Goal: Task Accomplishment & Management: Complete application form

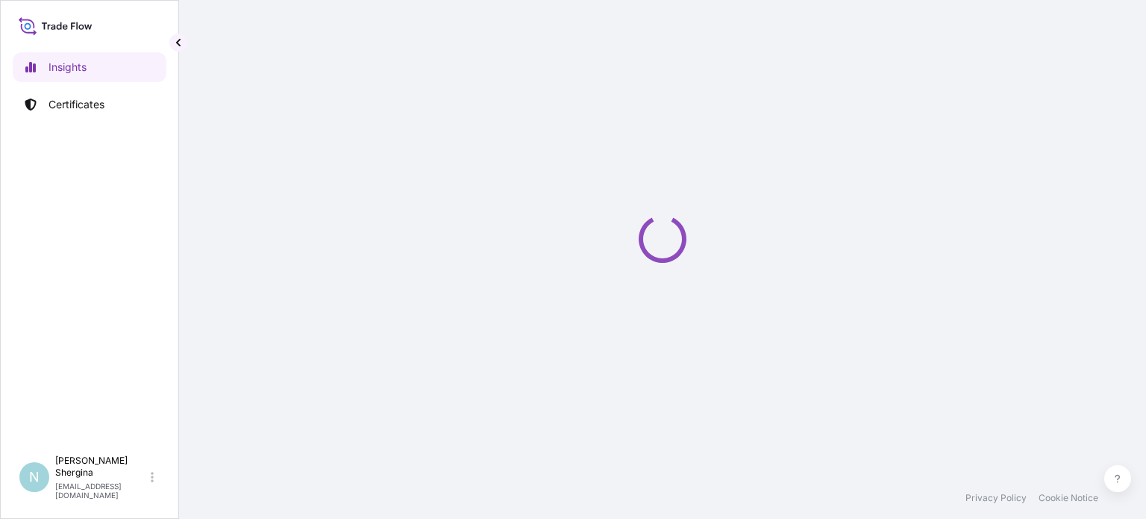
select select "2025"
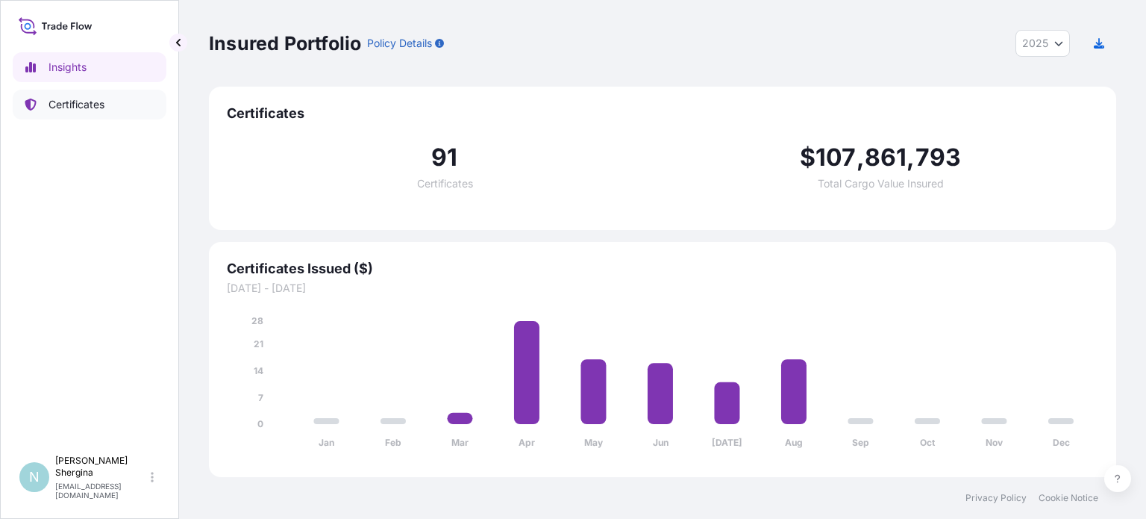
click at [69, 98] on p "Certificates" at bounding box center [77, 104] width 56 height 15
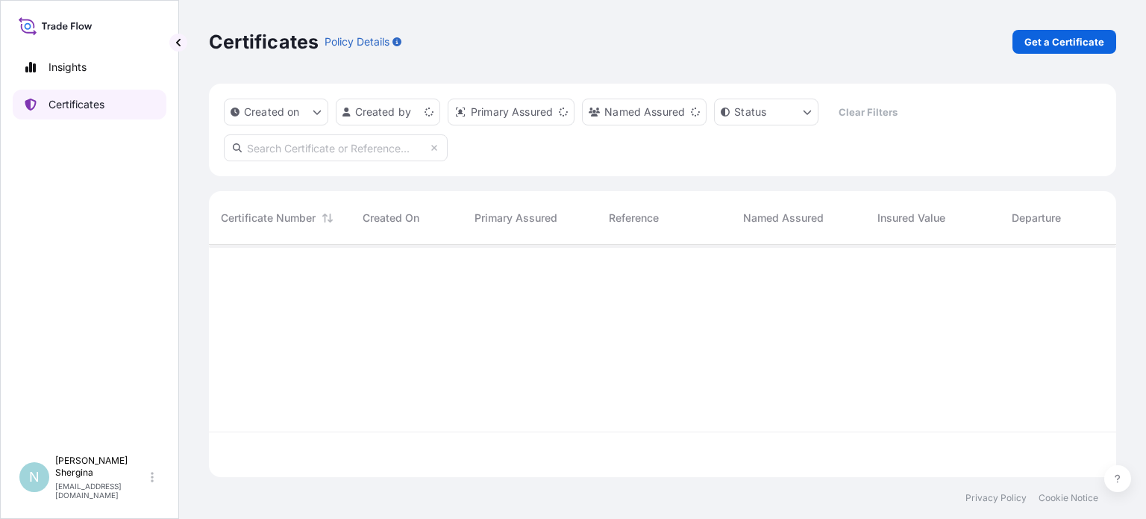
scroll to position [229, 896]
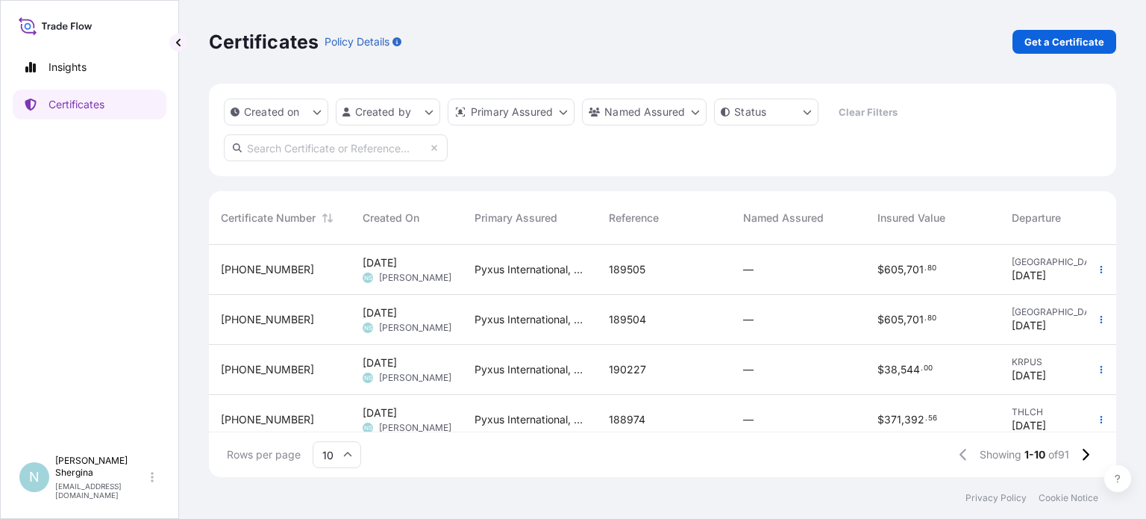
click at [316, 156] on input "text" at bounding box center [336, 147] width 224 height 27
paste input "189823"
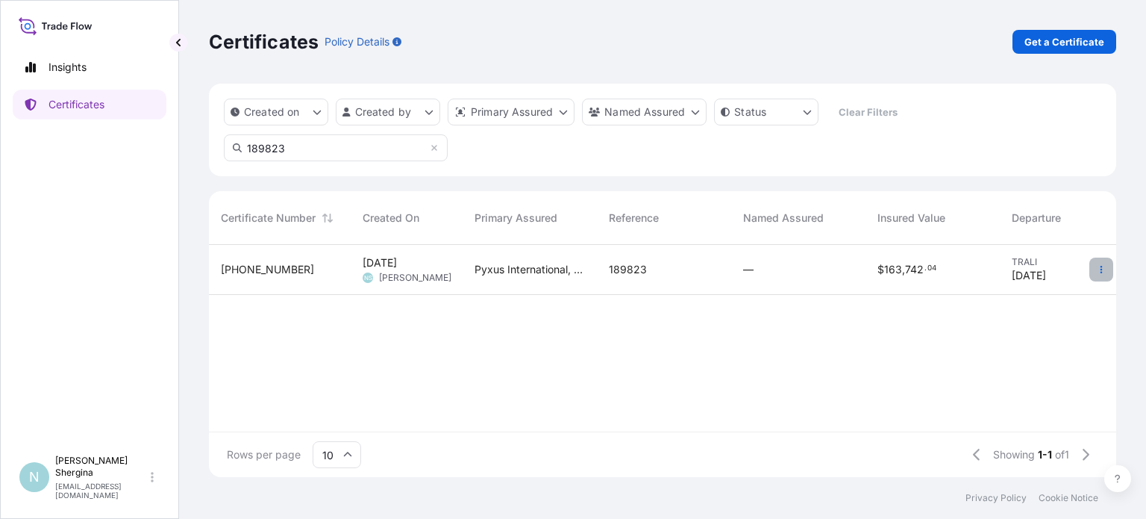
type input "189823"
click at [1105, 272] on icon "button" at bounding box center [1101, 269] width 9 height 9
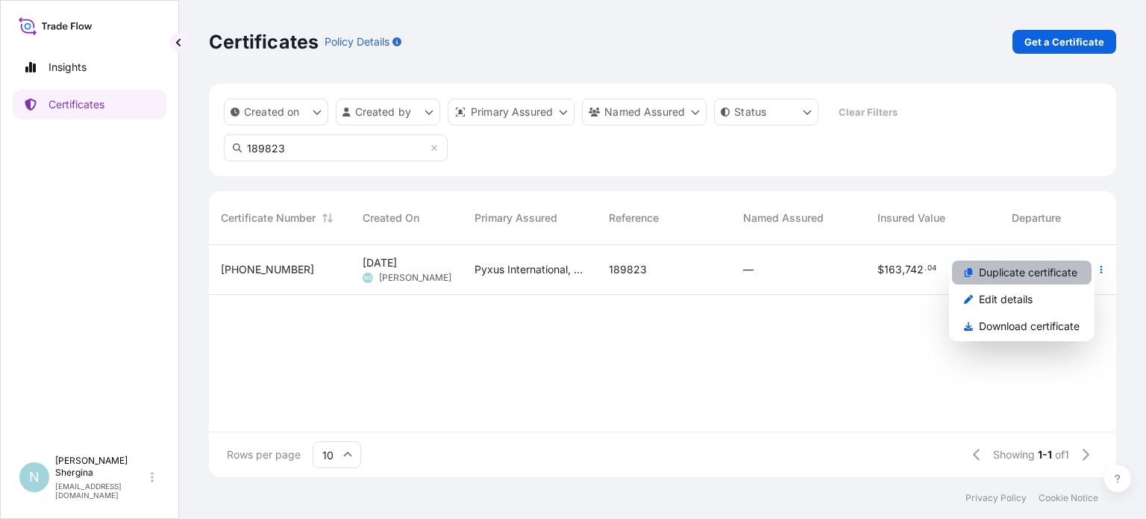
click at [1044, 274] on p "Duplicate certificate" at bounding box center [1028, 272] width 99 height 15
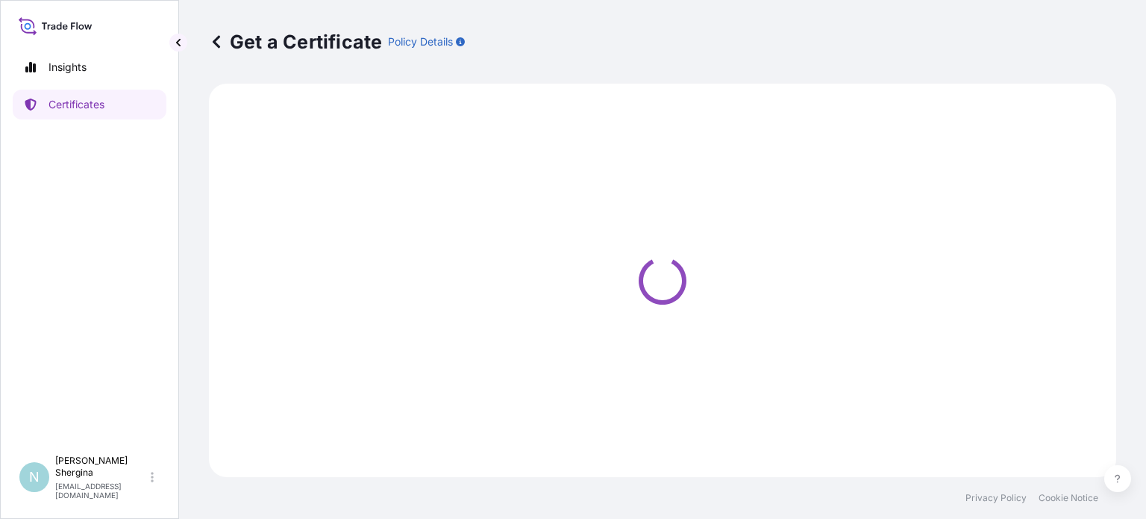
select select "Ocean Vessel"
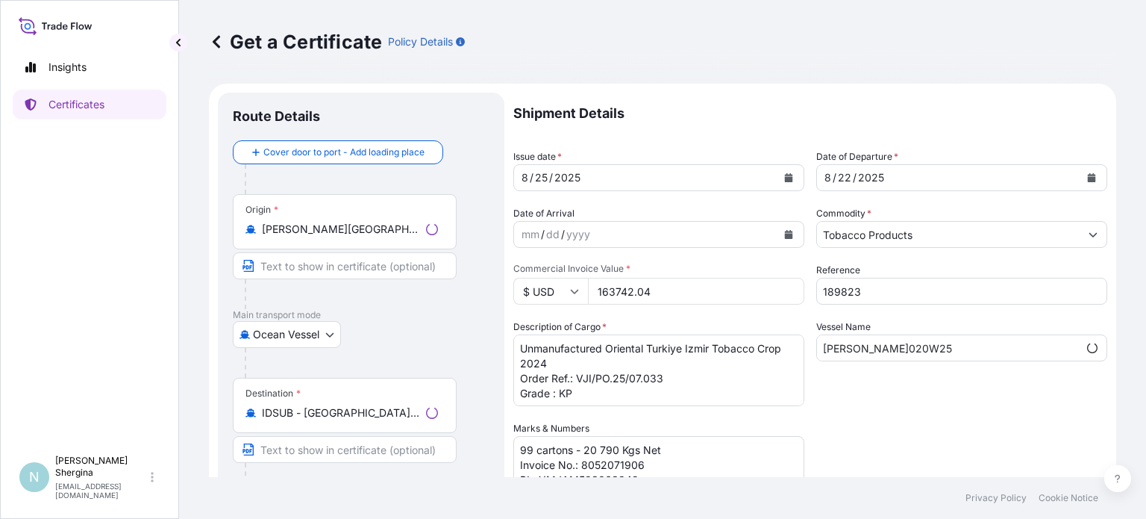
select select "31548"
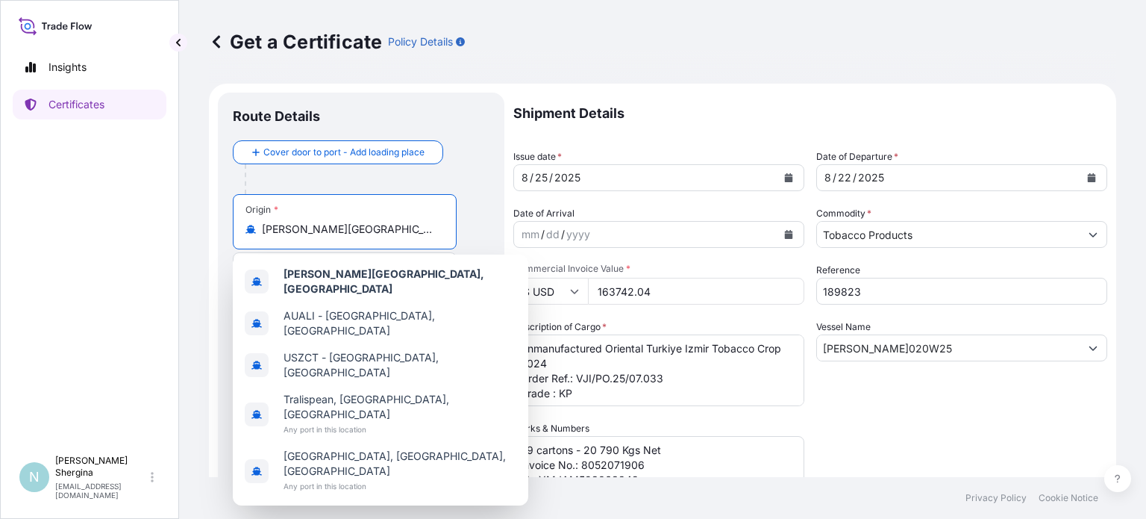
drag, startPoint x: 307, startPoint y: 231, endPoint x: 189, endPoint y: 233, distance: 118.7
click at [189, 233] on div "Get a Certificate Policy Details Route Details Cover door to port - Add loading…" at bounding box center [662, 238] width 967 height 477
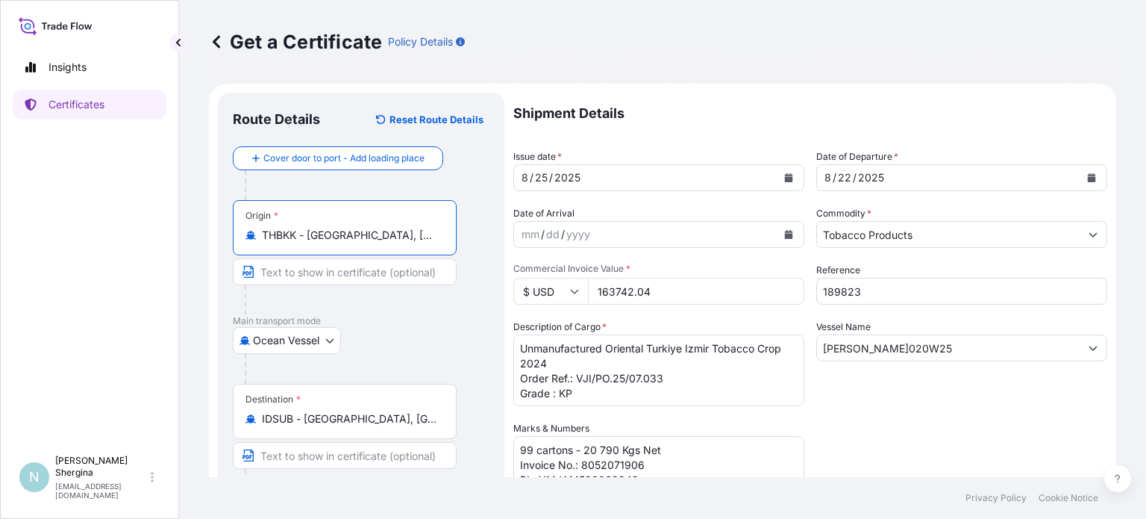
type input "THBKK - [GEOGRAPHIC_DATA], [GEOGRAPHIC_DATA]"
click at [785, 178] on icon "Calendar" at bounding box center [789, 177] width 8 height 9
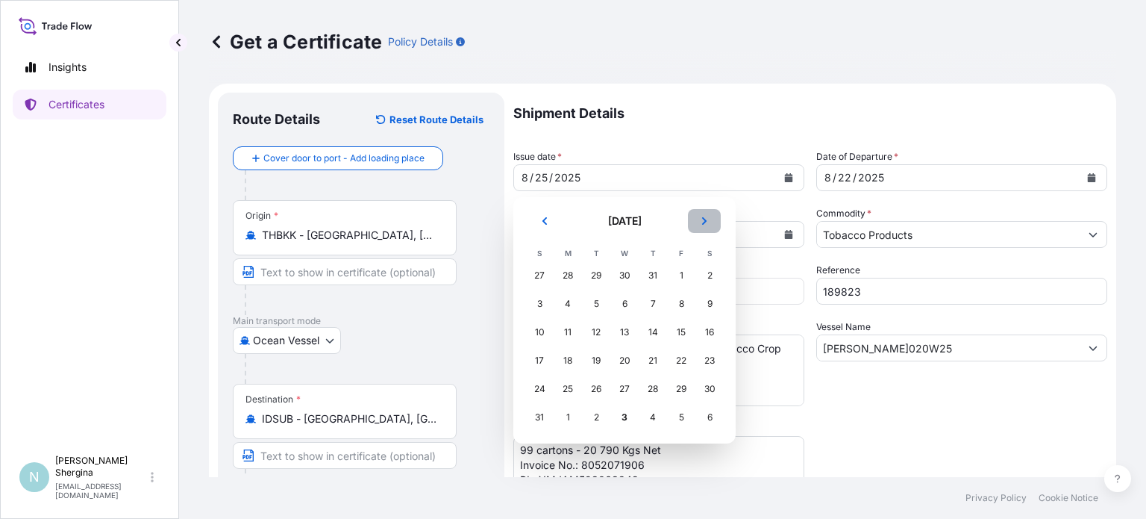
click at [709, 217] on button "Next" at bounding box center [704, 221] width 33 height 24
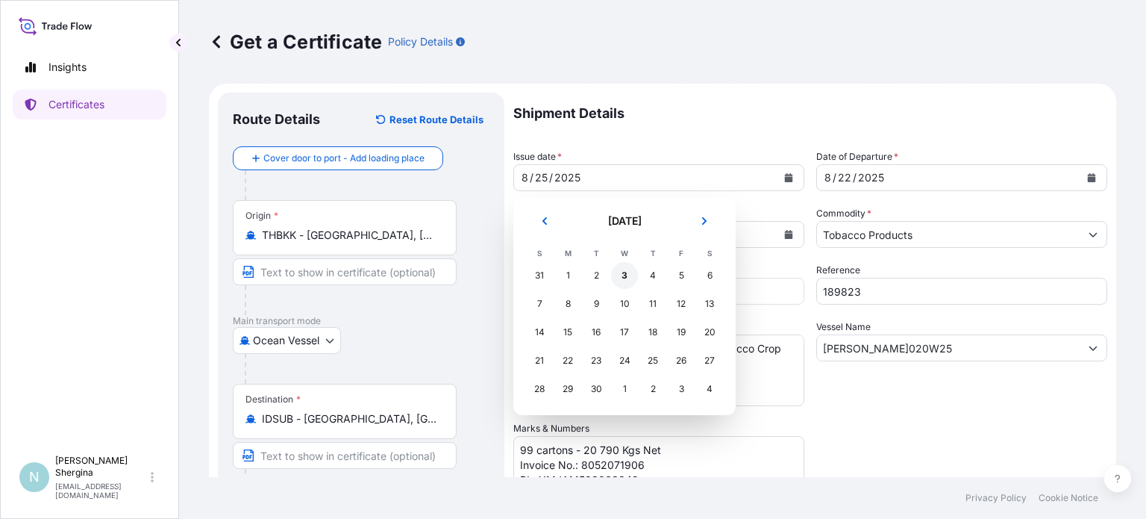
click at [625, 278] on div "3" at bounding box center [624, 275] width 27 height 27
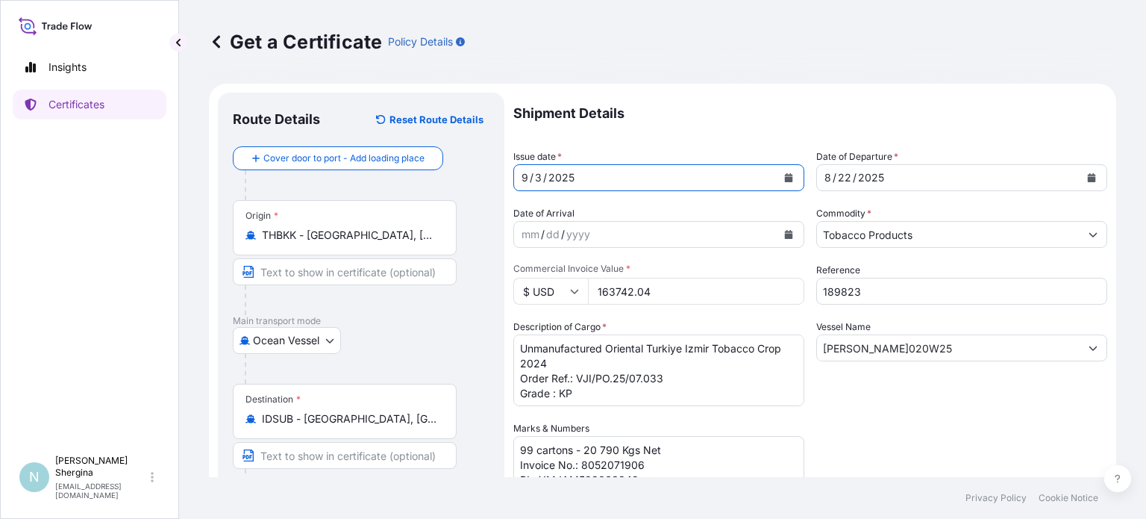
click at [1088, 178] on icon "Calendar" at bounding box center [1092, 177] width 8 height 9
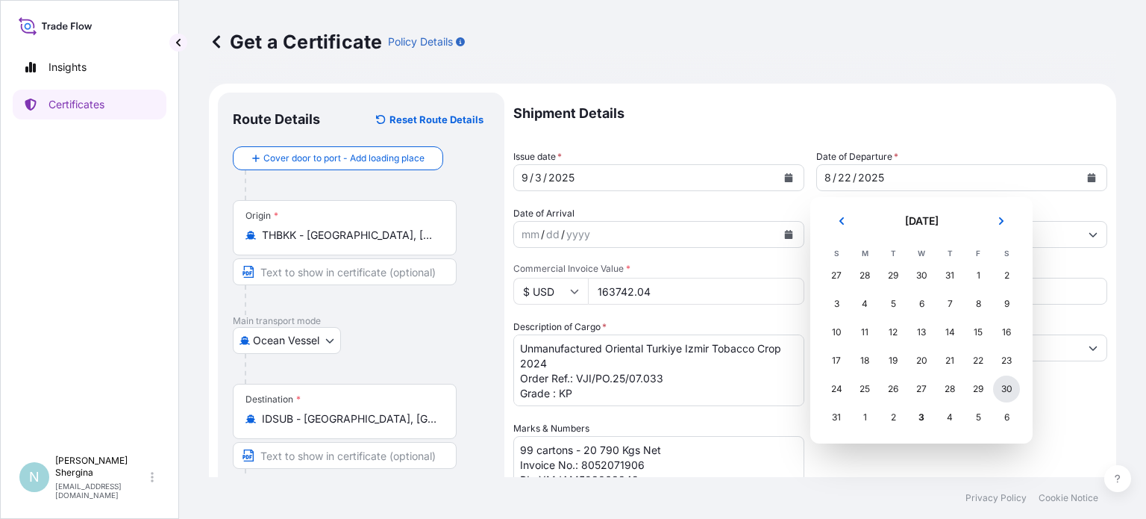
click at [1008, 383] on div "30" at bounding box center [1006, 388] width 27 height 27
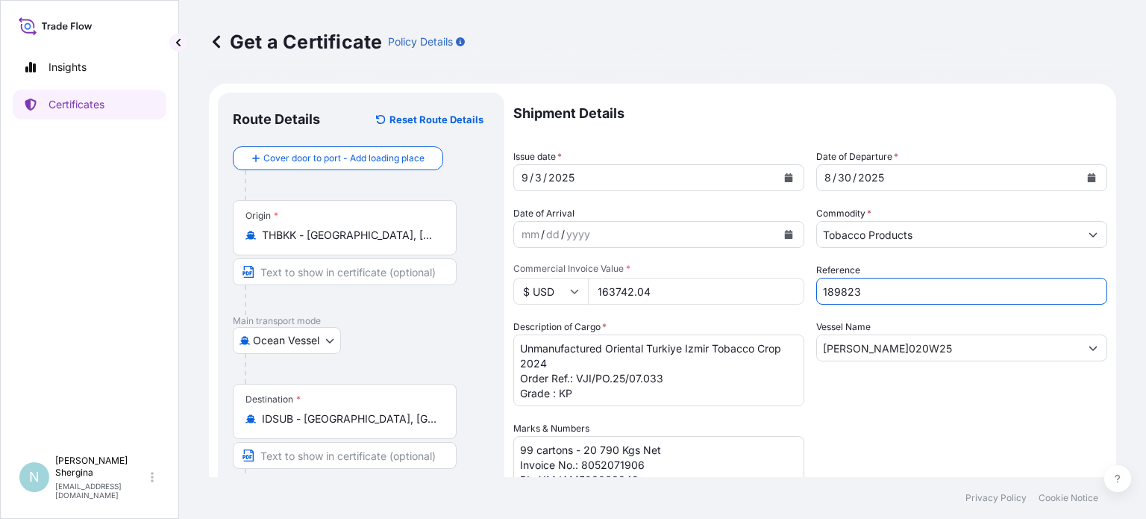
drag, startPoint x: 860, startPoint y: 283, endPoint x: 734, endPoint y: 275, distance: 125.6
click at [735, 275] on div "Shipment Details Issue date * [DATE] Date of Departure * [DATE] Date of Arrival…" at bounding box center [810, 420] width 594 height 655
paste input "90102"
type input "190102"
drag, startPoint x: 878, startPoint y: 346, endPoint x: 774, endPoint y: 334, distance: 104.4
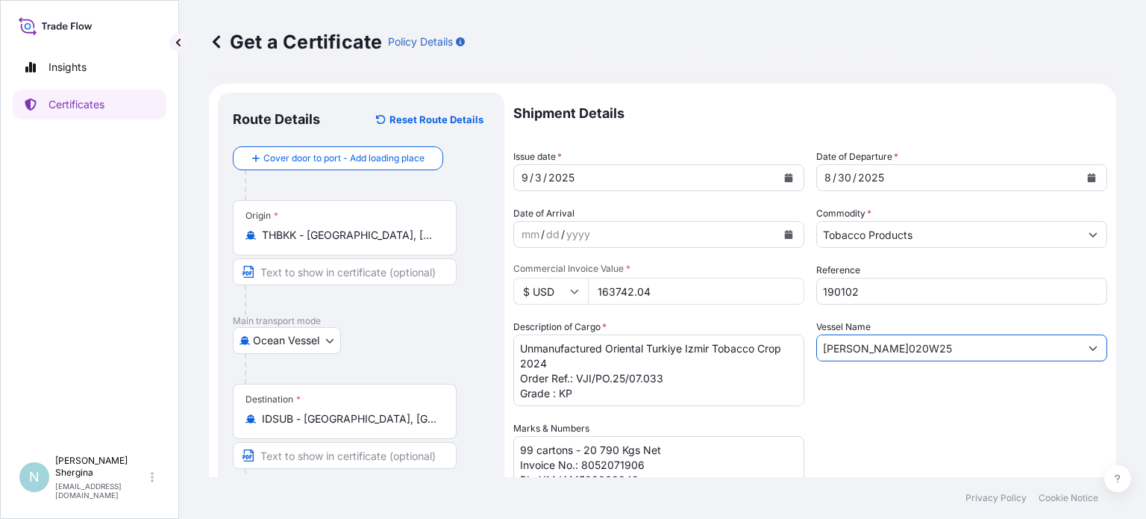
click at [778, 334] on div "Shipment Details Issue date * [DATE] Date of Departure * [DATE] Date of Arrival…" at bounding box center [810, 420] width 594 height 655
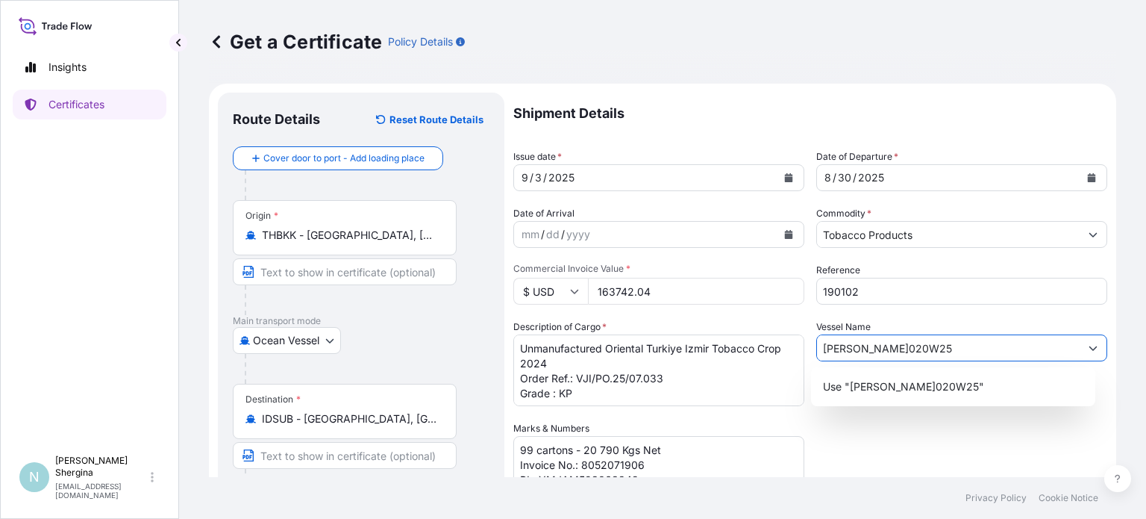
drag, startPoint x: 929, startPoint y: 348, endPoint x: 875, endPoint y: 352, distance: 54.6
click at [875, 352] on input "[PERSON_NAME]020W25" at bounding box center [948, 347] width 263 height 27
type input "[PERSON_NAME]067S"
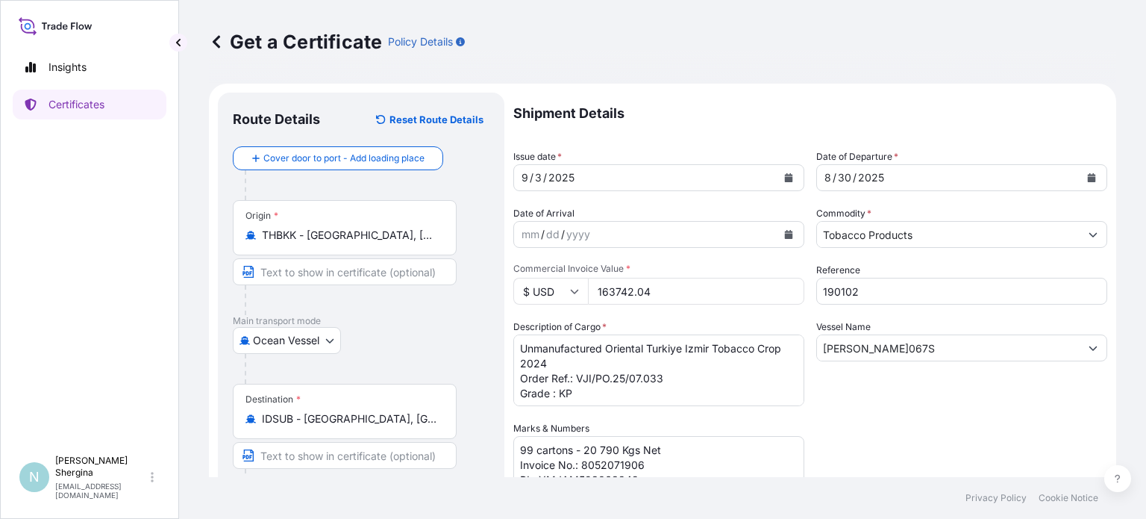
drag, startPoint x: 660, startPoint y: 289, endPoint x: 509, endPoint y: 290, distance: 151.5
click at [522, 289] on div "$ USD 163742.04" at bounding box center [658, 291] width 291 height 27
type input "251254.08"
click at [122, 343] on div "Insights Certificates" at bounding box center [90, 243] width 154 height 409
click at [1100, 390] on form "Route Details Reset Route Details Cover door to port - Add loading place Place …" at bounding box center [663, 441] width 908 height 714
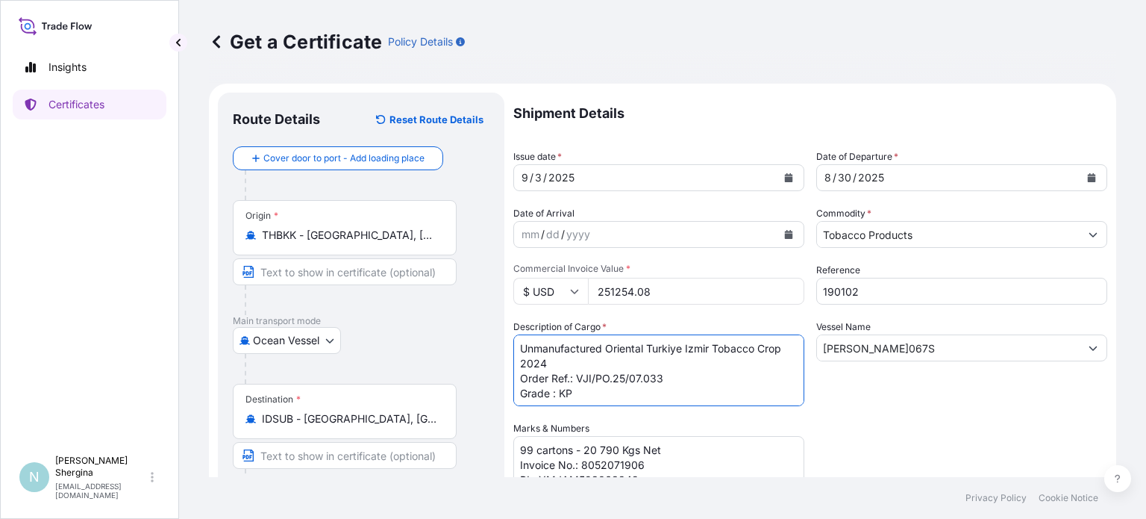
drag, startPoint x: 573, startPoint y: 359, endPoint x: 507, endPoint y: 346, distance: 66.9
click at [507, 346] on form "Route Details Reset Route Details Cover door to port - Add loading place Place …" at bounding box center [663, 441] width 908 height 714
paste textarea
paste textarea "Unmanufactured Oriental [GEOGRAPHIC_DATA] Basma Tobacco Crop 2025"
drag, startPoint x: 576, startPoint y: 378, endPoint x: 675, endPoint y: 376, distance: 98.5
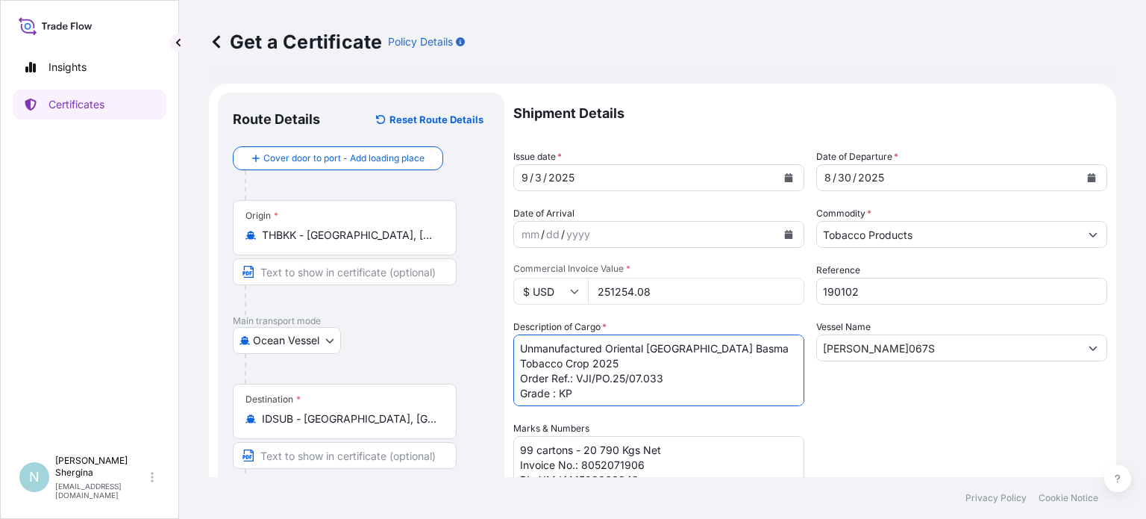
click at [675, 376] on textarea "Unmanufactured Oriental Turkiye Izmir Tobacco Crop 2024 Order Ref.: VJI/PO.25/0…" at bounding box center [658, 370] width 291 height 72
paste textarea "8.037"
drag, startPoint x: 560, startPoint y: 390, endPoint x: 581, endPoint y: 393, distance: 21.8
click at [581, 393] on textarea "Unmanufactured Oriental Turkiye Izmir Tobacco Crop 2024 Order Ref.: VJI/PO.25/0…" at bounding box center [658, 370] width 291 height 72
paste textarea "ABC"
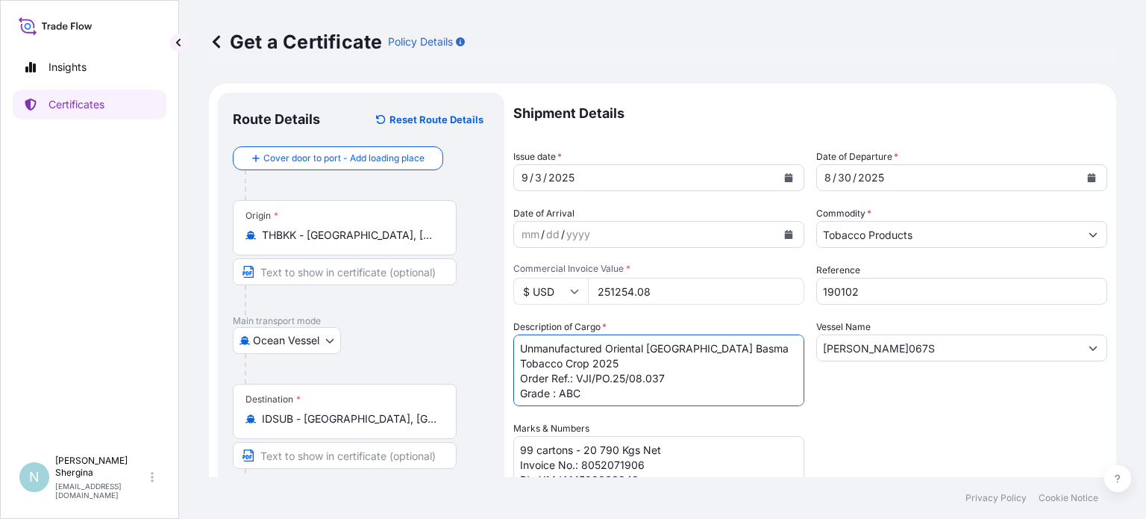
scroll to position [1, 0]
type textarea "Unmanufactured Oriental [GEOGRAPHIC_DATA] Basma Tobacco Crop 2025 Order Ref.: V…"
click at [880, 428] on div "Shipment Details Issue date * [DATE] Date of Departure * [DATE] Date of Arrival…" at bounding box center [810, 420] width 594 height 655
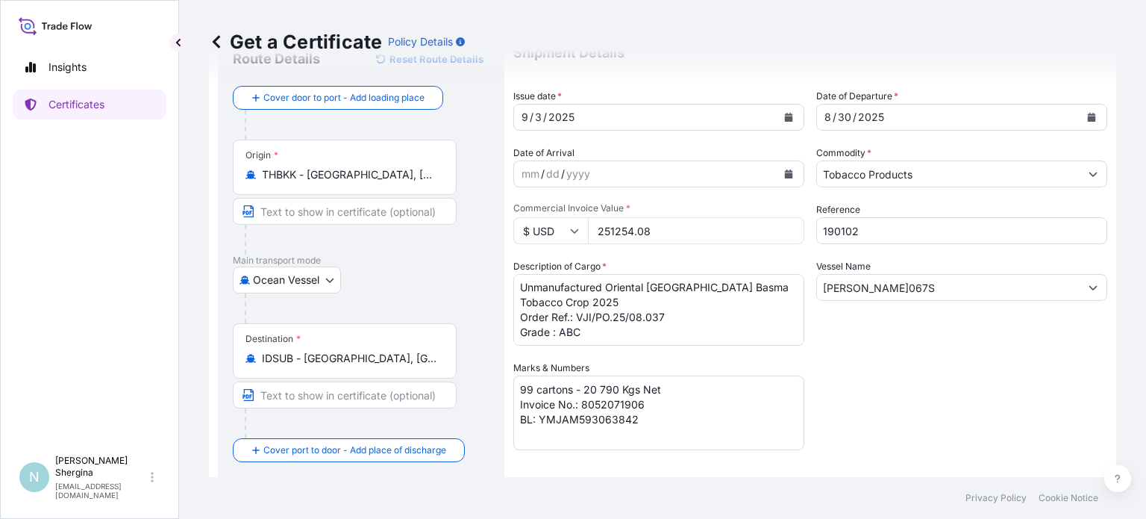
scroll to position [149, 0]
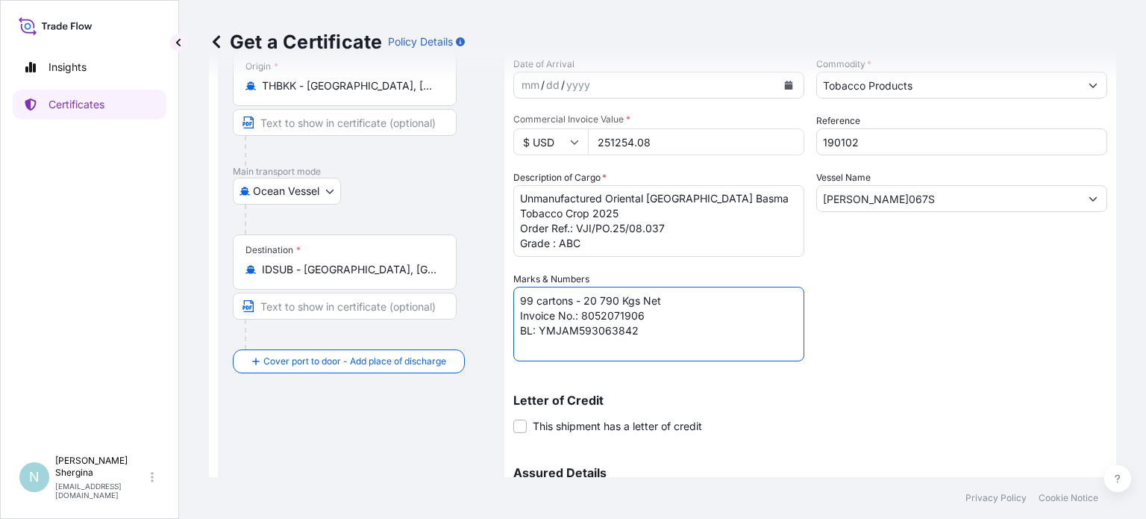
drag, startPoint x: 530, startPoint y: 299, endPoint x: 496, endPoint y: 306, distance: 34.2
click at [497, 306] on form "Route Details Reset Route Details Cover door to port - Add loading place Place …" at bounding box center [663, 291] width 908 height 714
drag, startPoint x: 591, startPoint y: 300, endPoint x: 614, endPoint y: 296, distance: 23.4
click at [614, 296] on textarea "99 cartons - 20 790 Kgs Net Invoice No.: 8052071906 BL: YMJAM593063842" at bounding box center [658, 324] width 291 height 75
drag, startPoint x: 582, startPoint y: 310, endPoint x: 654, endPoint y: 314, distance: 71.7
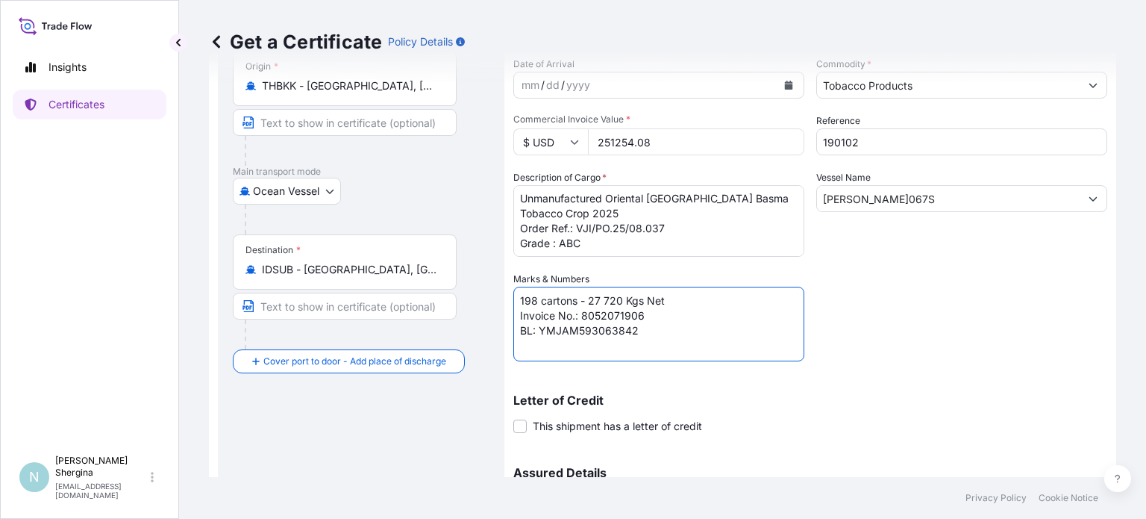
click at [654, 314] on textarea "99 cartons - 20 790 Kgs Net Invoice No.: 8052071906 BL: YMJAM593063842" at bounding box center [658, 324] width 291 height 75
paste textarea "136024894"
drag, startPoint x: 540, startPoint y: 328, endPoint x: 648, endPoint y: 327, distance: 107.5
click at [648, 327] on textarea "99 cartons - 20 790 Kgs Net Invoice No.: 8052071906 BL: YMJAM593063842" at bounding box center [658, 324] width 291 height 75
click at [591, 331] on textarea "99 cartons - 20 790 Kgs Net Invoice No.: 8052071906 BL: YMJAM593063842" at bounding box center [658, 324] width 291 height 75
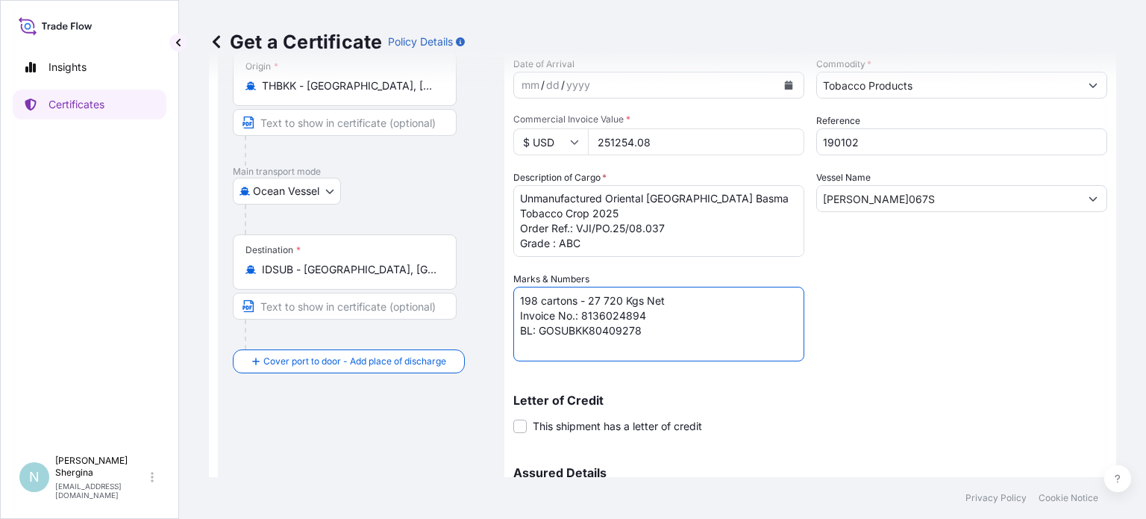
click at [607, 329] on textarea "99 cartons - 20 790 Kgs Net Invoice No.: 8052071906 BL: YMJAM593063842" at bounding box center [658, 324] width 291 height 75
click at [648, 326] on textarea "99 cartons - 20 790 Kgs Net Invoice No.: 8052071906 BL: YMJAM593063842" at bounding box center [658, 324] width 291 height 75
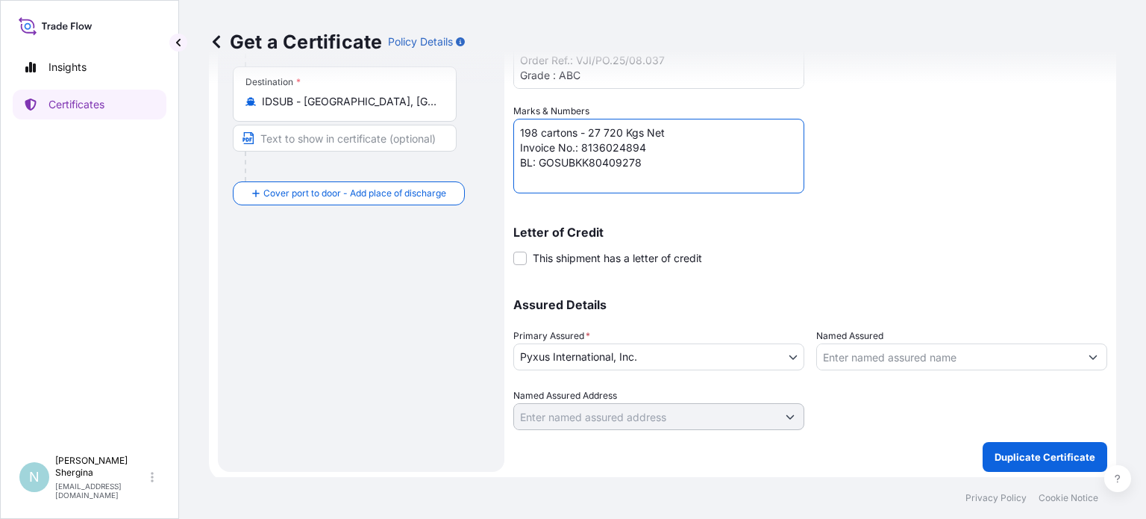
scroll to position [319, 0]
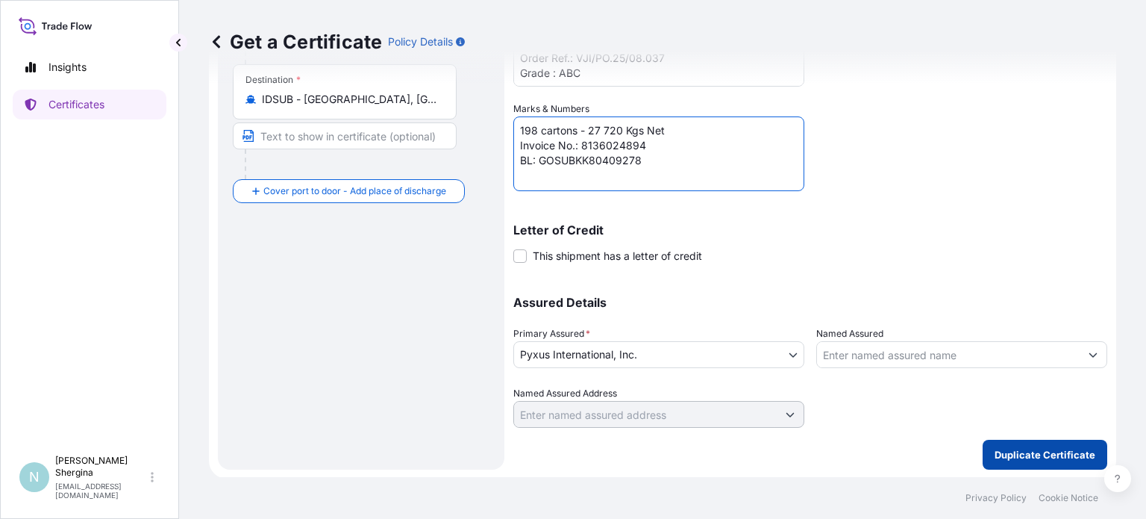
type textarea "198 cartons - 27 720 Kgs Net Invoice No.: 8136024894 BL: GOSUBKK80409278"
click at [1024, 454] on p "Duplicate Certificate" at bounding box center [1045, 454] width 101 height 15
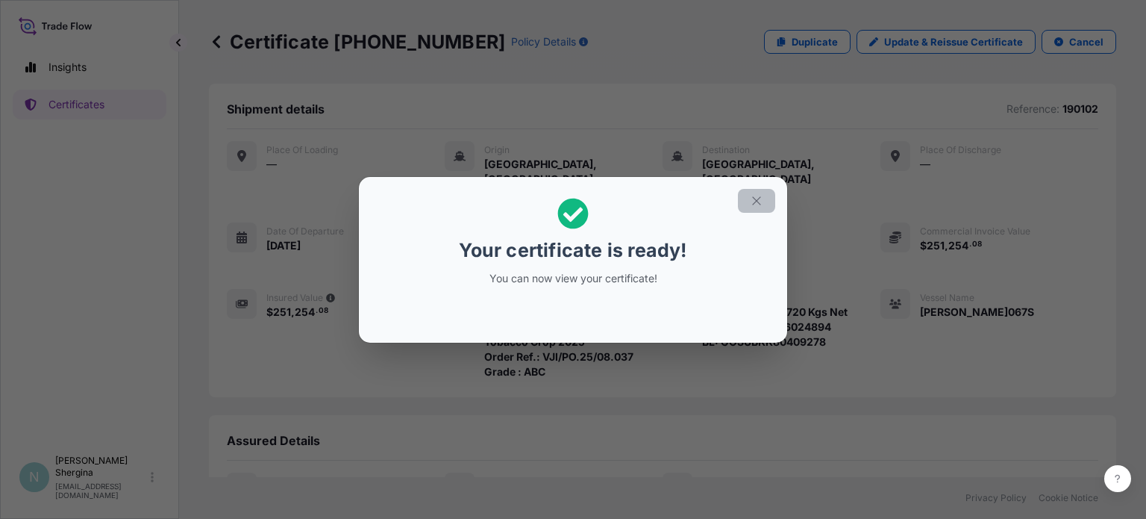
click at [757, 205] on icon "button" at bounding box center [756, 200] width 13 height 13
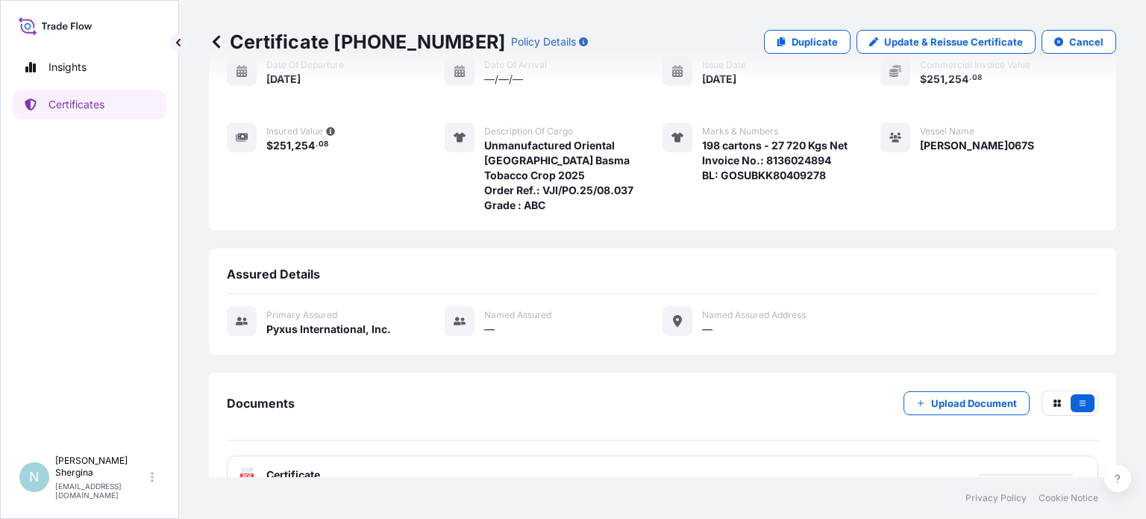
scroll to position [182, 0]
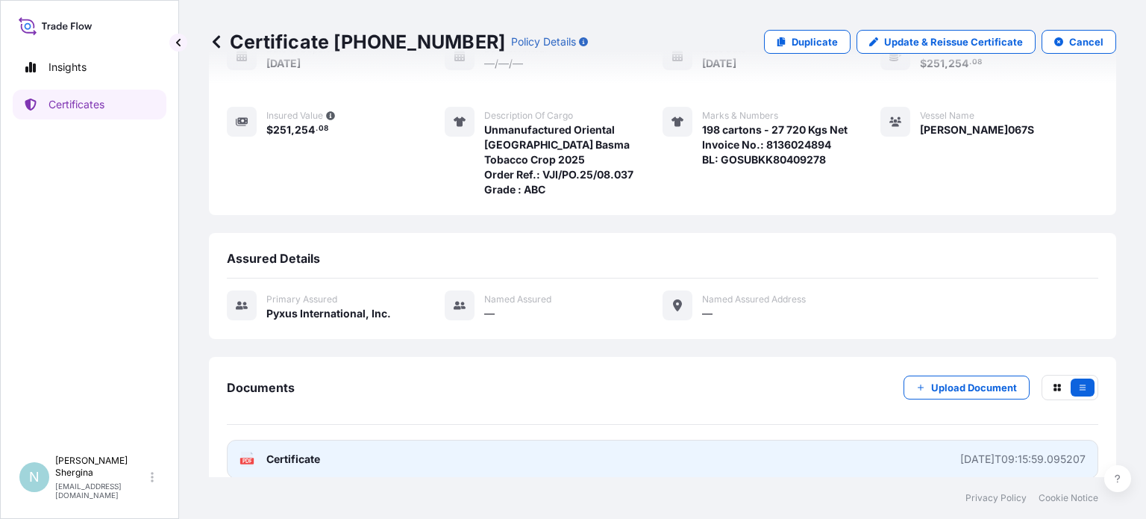
click at [970, 452] on div "[DATE]T09:15:59.095207" at bounding box center [1022, 459] width 125 height 15
